Goal: Find specific page/section: Find specific page/section

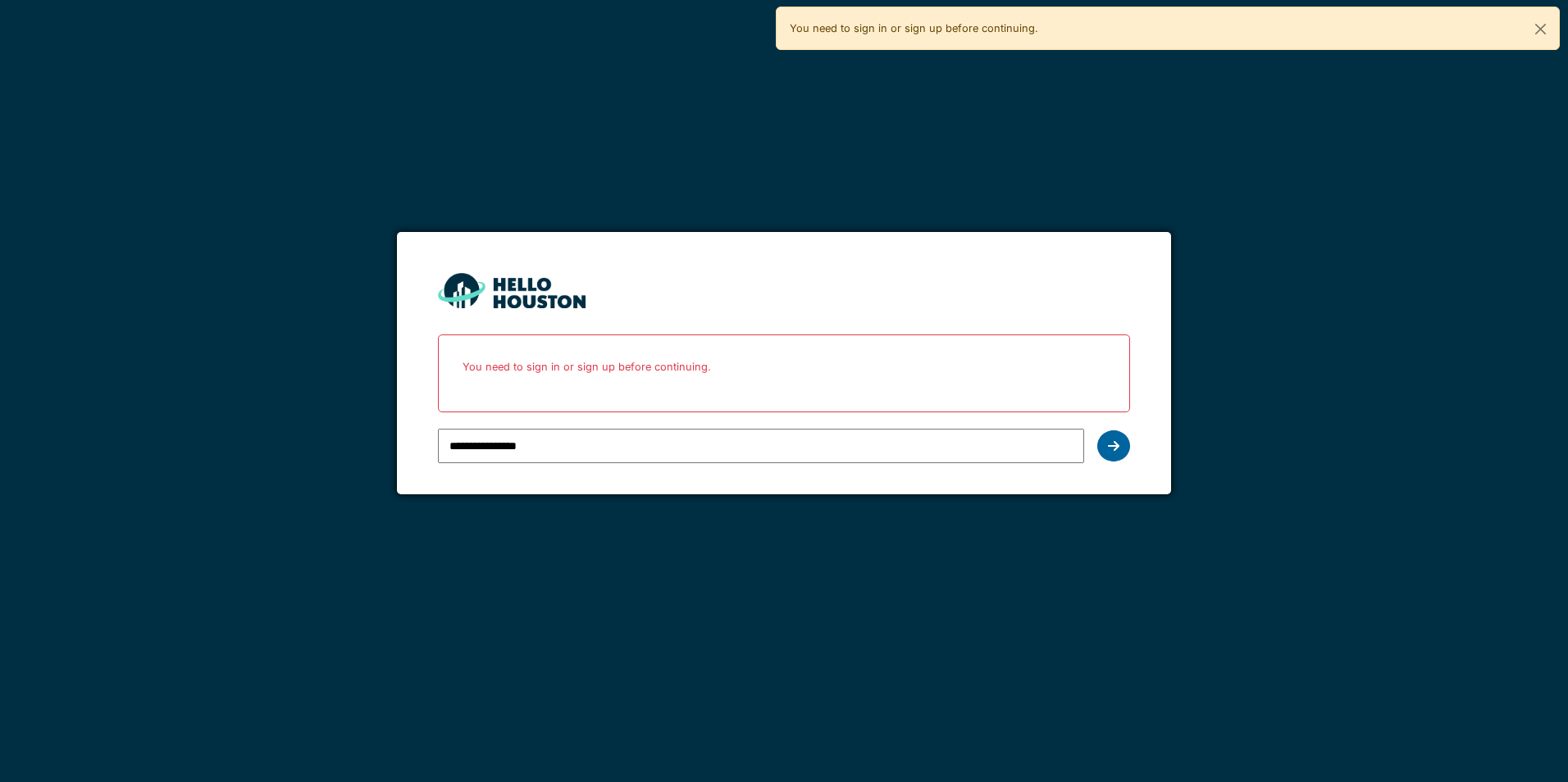
click at [1116, 443] on icon at bounding box center [1113, 446] width 11 height 13
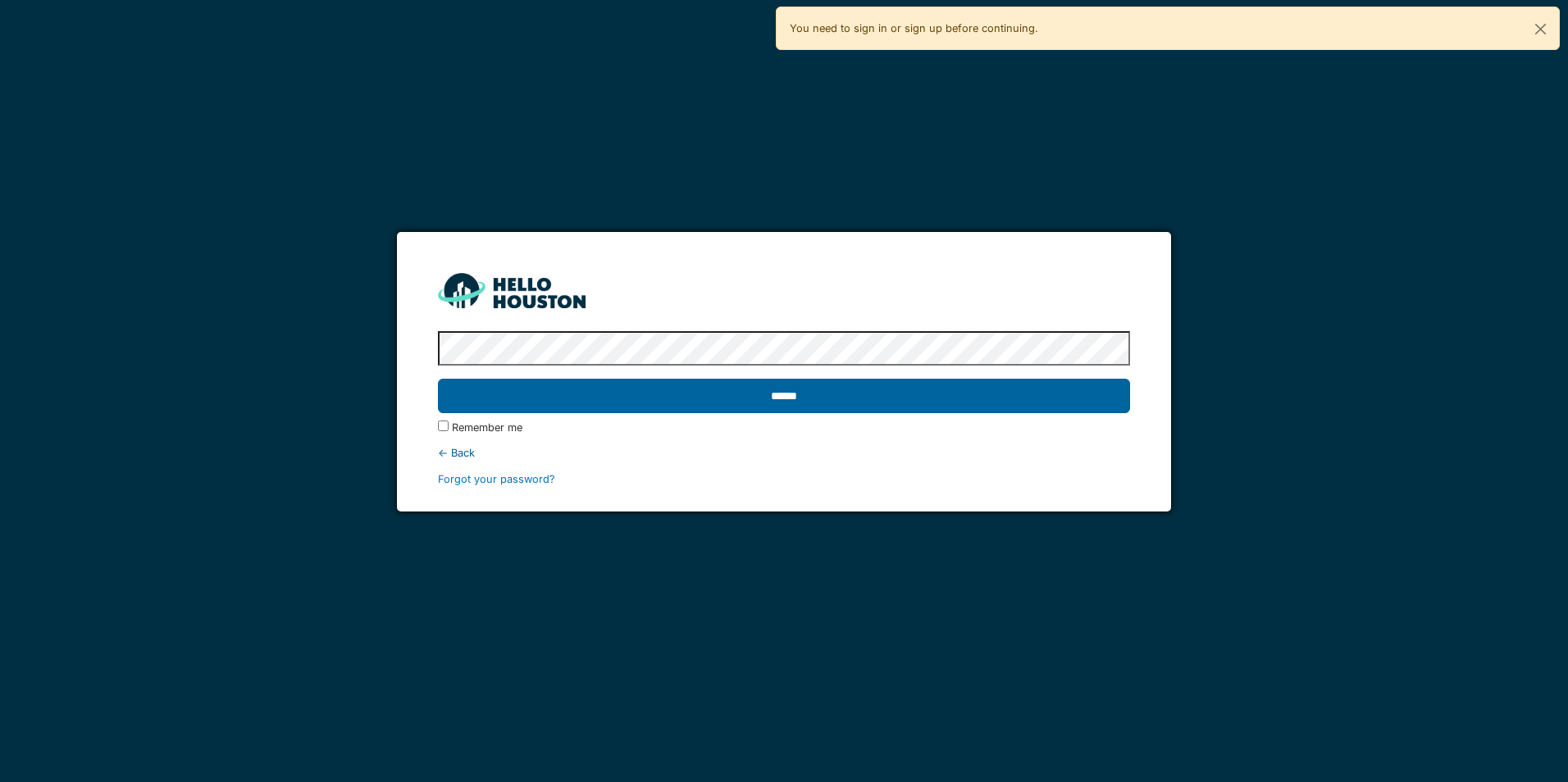
click at [781, 395] on input "******" at bounding box center [783, 396] width 691 height 34
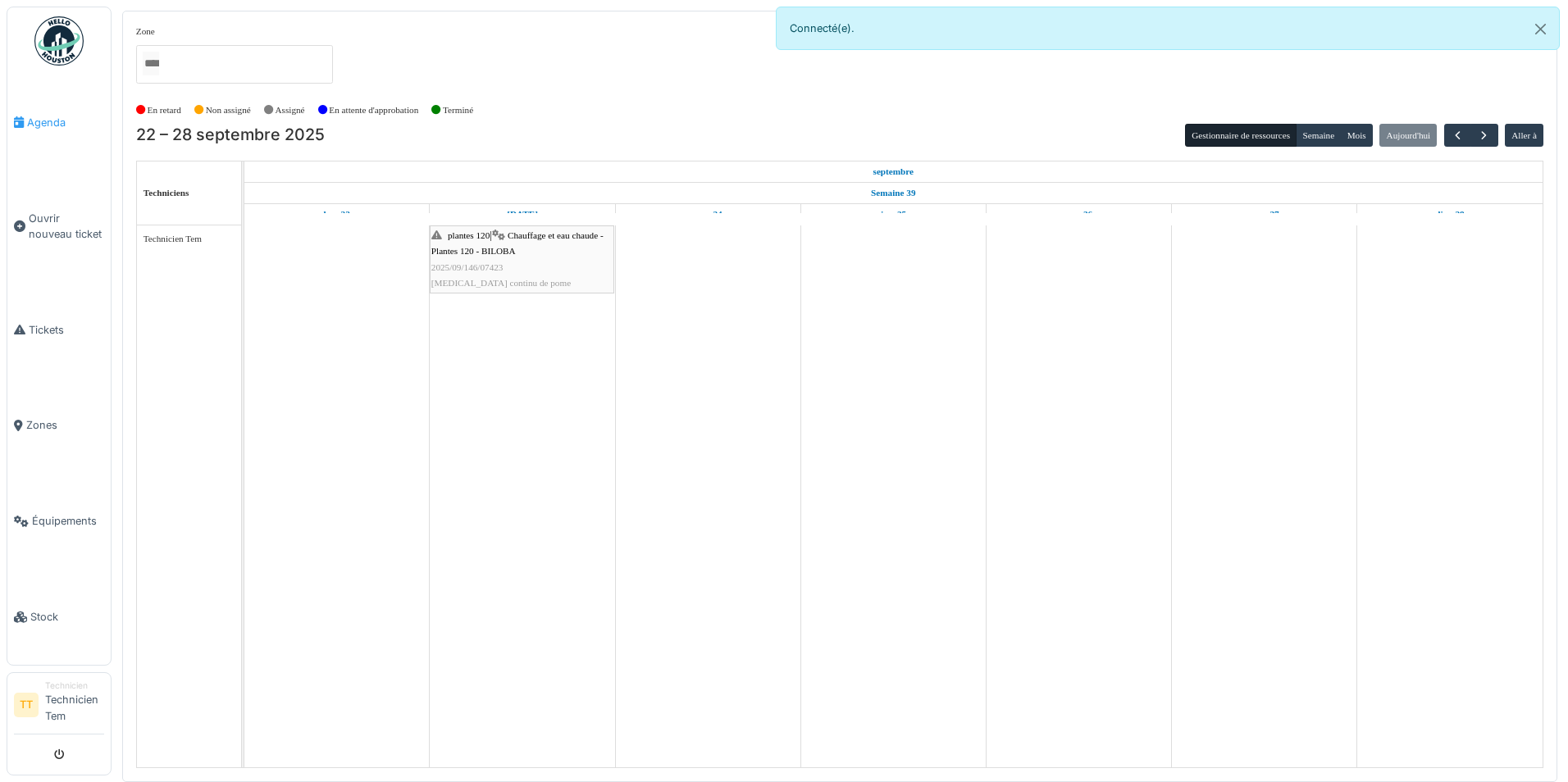
click at [41, 123] on span "Agenda" at bounding box center [66, 122] width 77 height 15
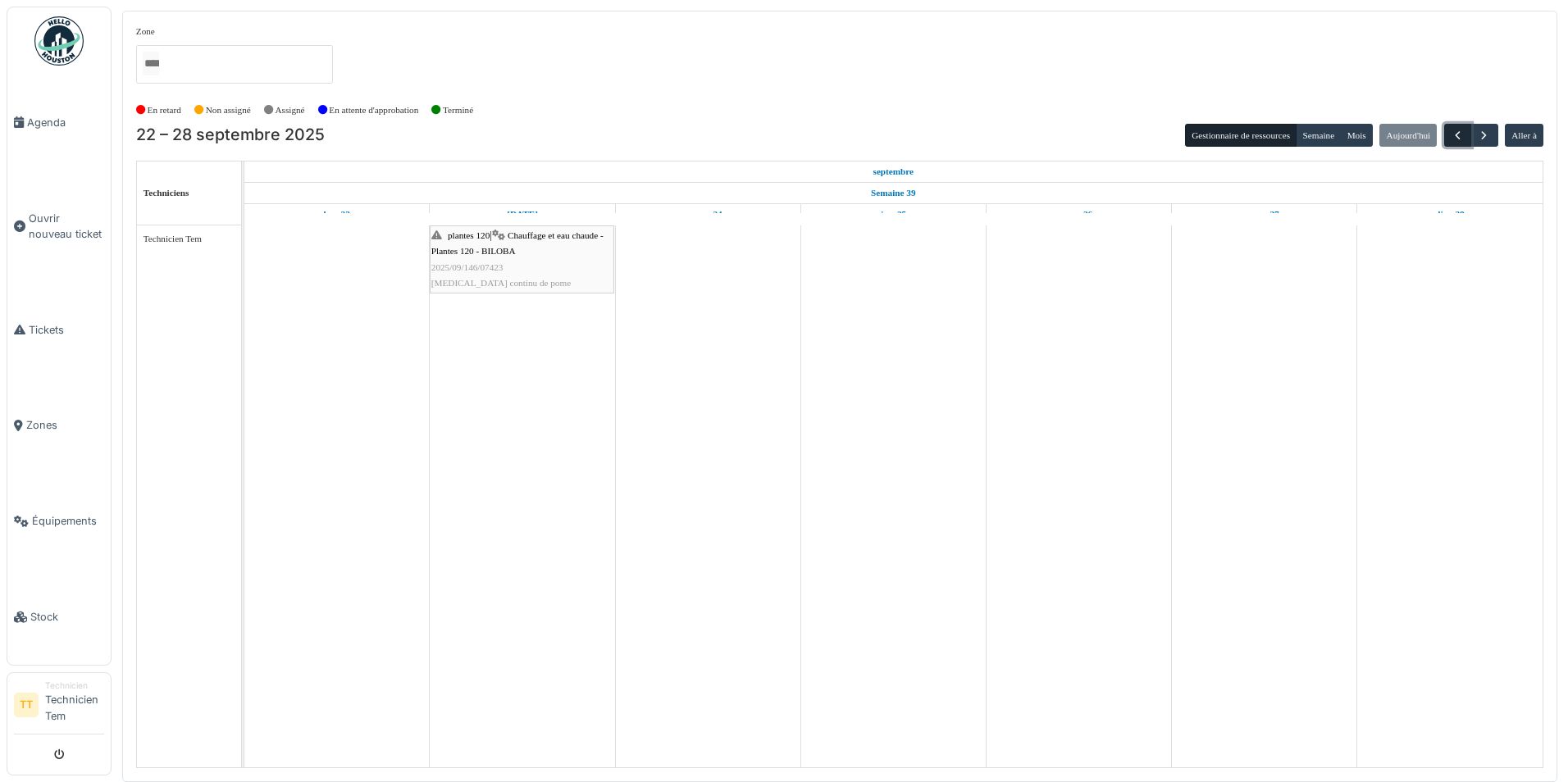
click at [1456, 134] on span "button" at bounding box center [1457, 136] width 14 height 14
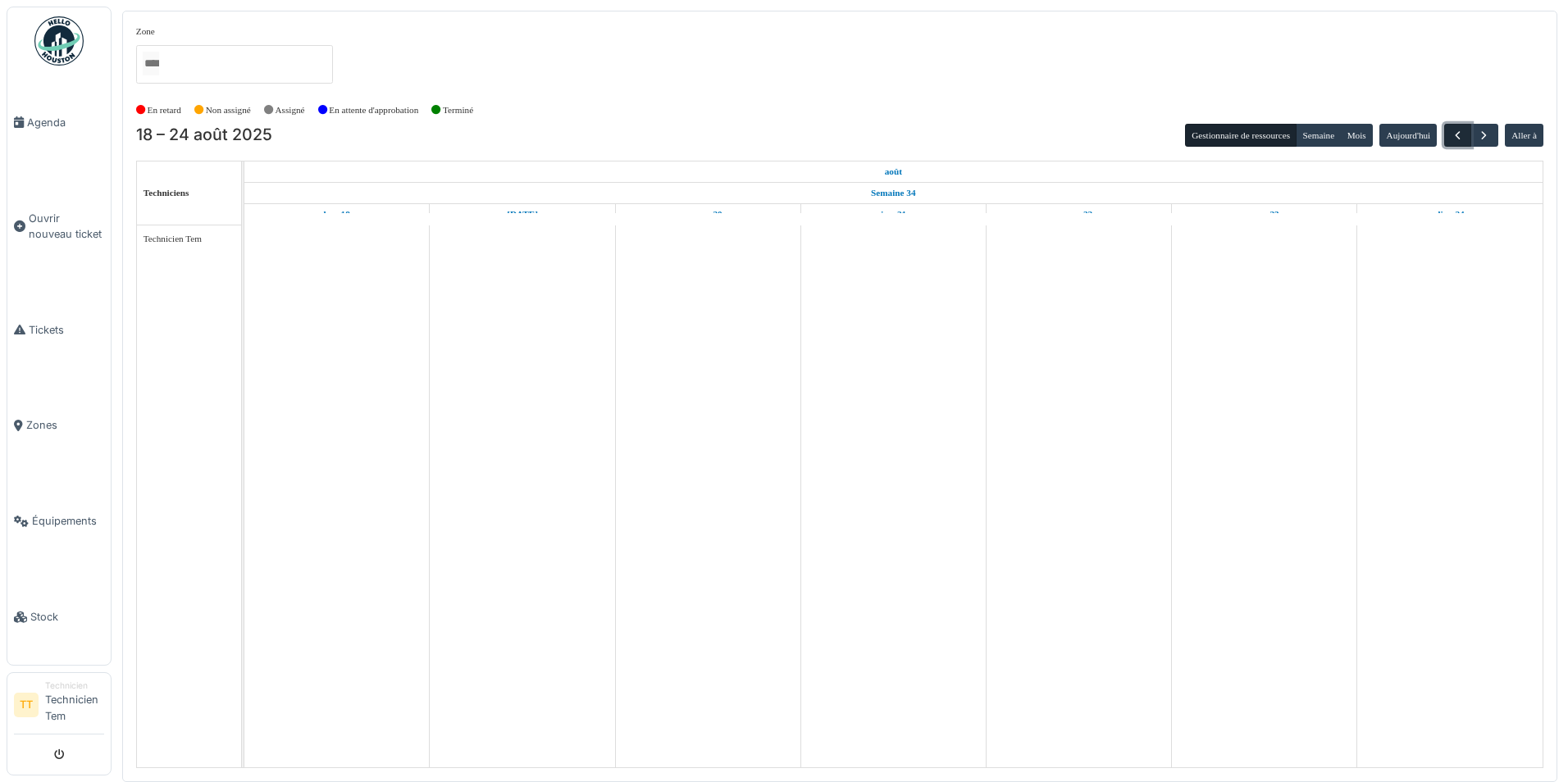
click at [1456, 134] on span "button" at bounding box center [1457, 136] width 14 height 14
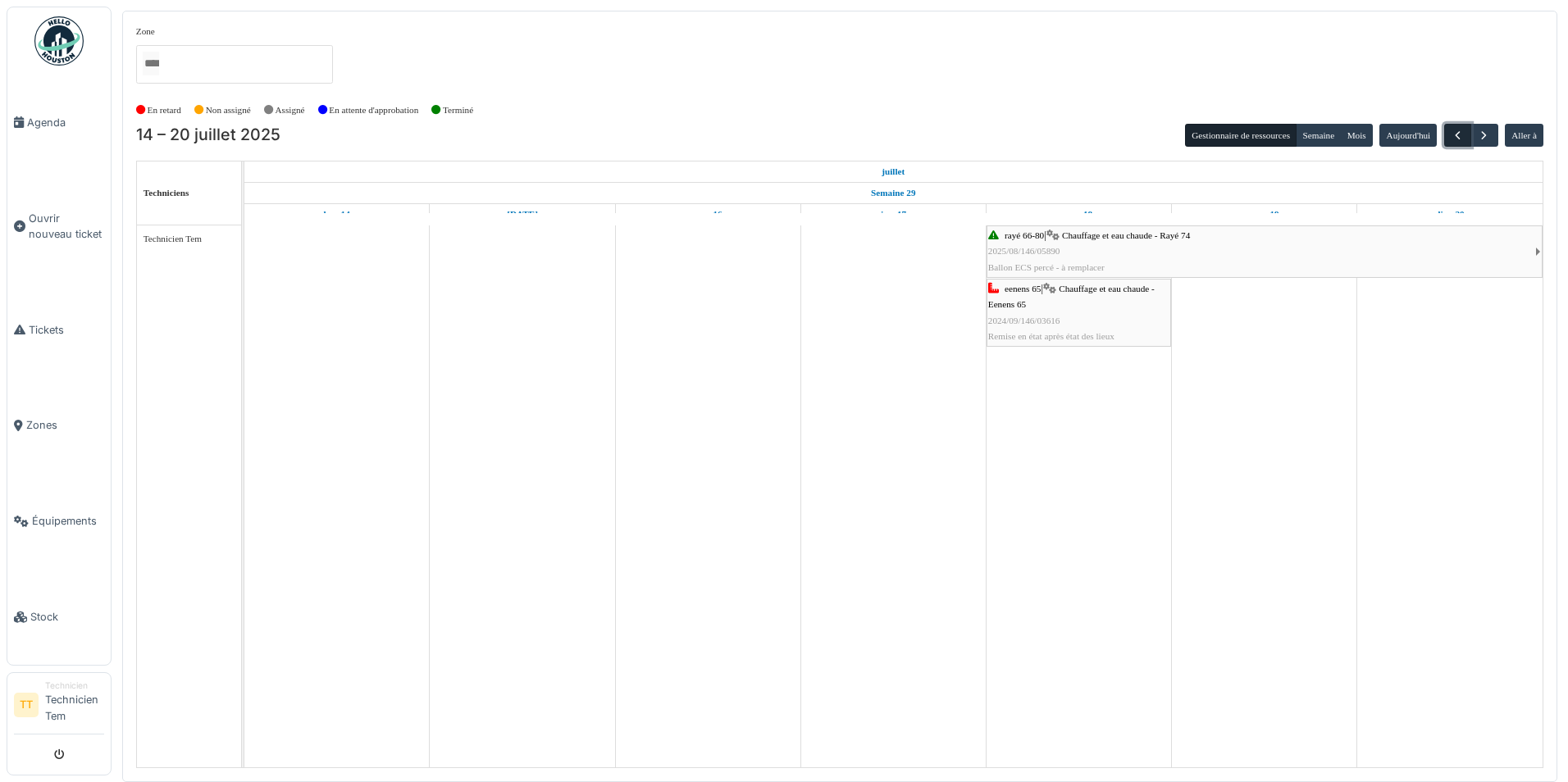
click at [1456, 134] on span "button" at bounding box center [1457, 136] width 14 height 14
